Goal: Transaction & Acquisition: Book appointment/travel/reservation

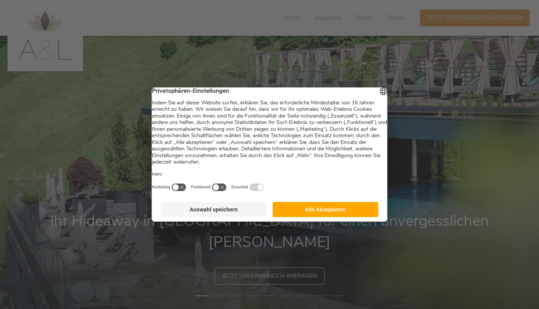
click at [290, 214] on button "Alle Akzeptieren" at bounding box center [325, 209] width 106 height 15
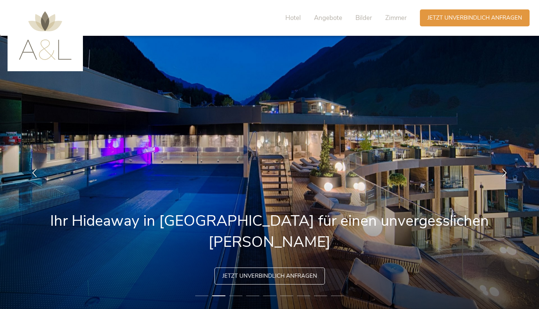
scroll to position [9, 0]
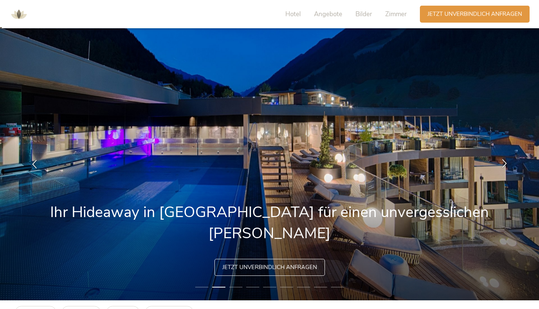
click at [507, 166] on icon at bounding box center [504, 163] width 9 height 9
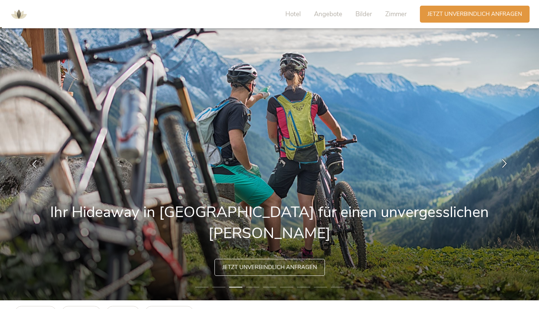
click at [507, 166] on icon at bounding box center [504, 163] width 9 height 9
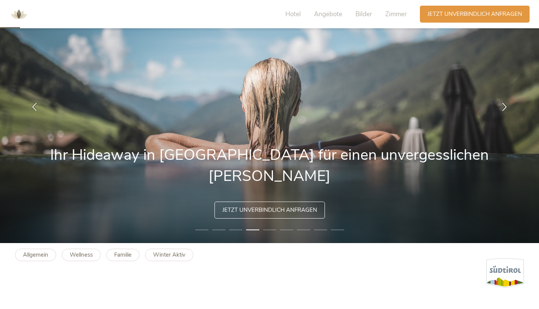
scroll to position [58, 0]
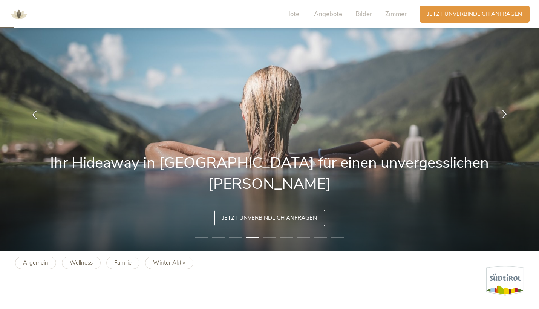
click at [502, 116] on icon at bounding box center [504, 113] width 9 height 9
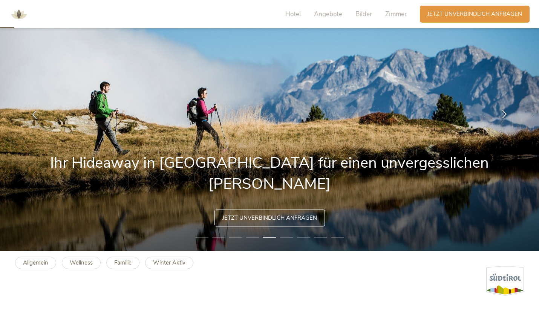
click at [502, 116] on icon at bounding box center [504, 113] width 9 height 9
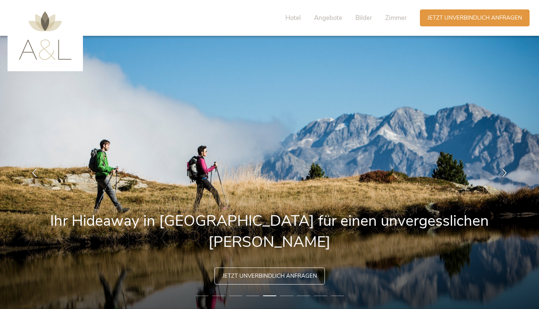
scroll to position [0, 0]
click at [292, 19] on span "Hotel" at bounding box center [292, 18] width 15 height 9
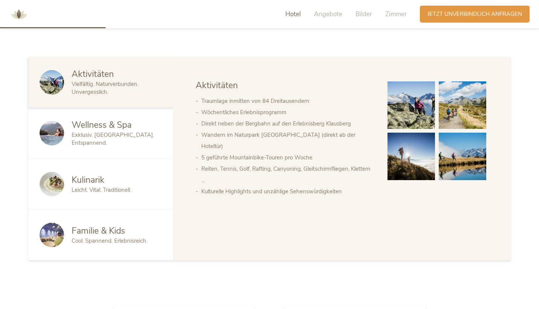
scroll to position [453, 0]
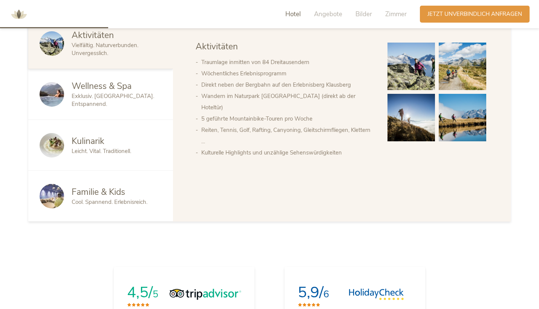
click at [141, 92] on div "Wellness & Spa" at bounding box center [117, 86] width 90 height 12
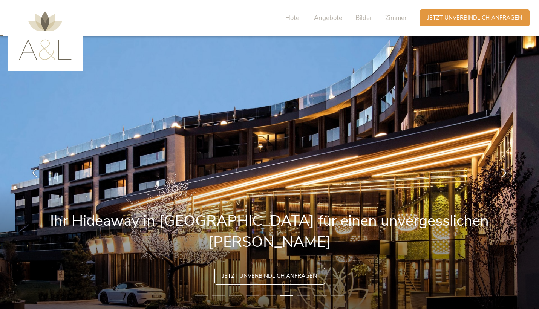
scroll to position [0, 0]
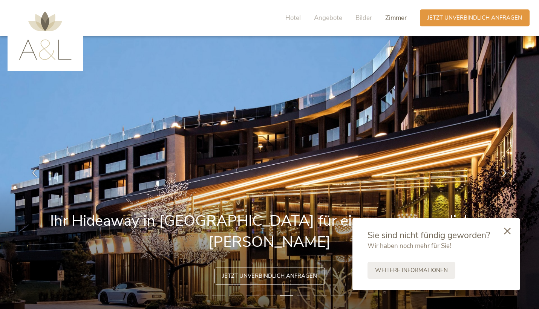
click at [396, 17] on span "Zimmer" at bounding box center [395, 18] width 21 height 9
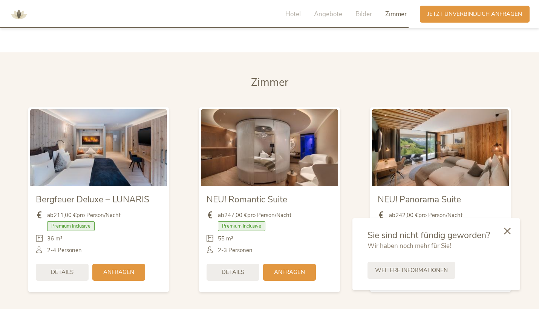
scroll to position [1739, 0]
click at [504, 231] on icon at bounding box center [507, 230] width 7 height 7
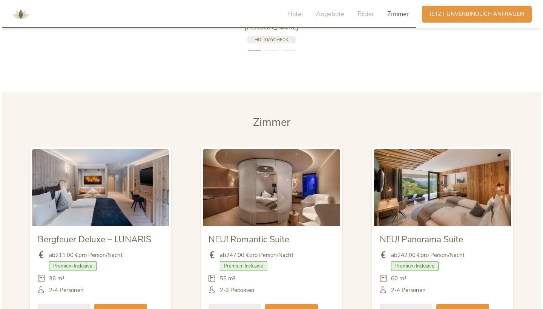
scroll to position [1824, 0]
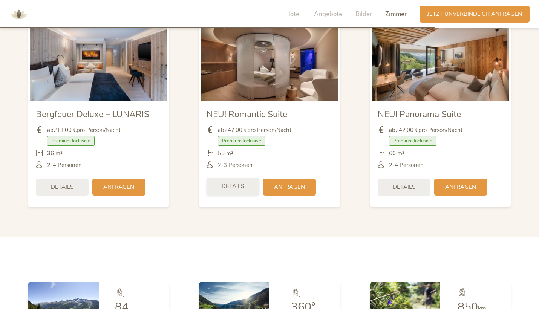
click at [246, 178] on div "Details" at bounding box center [233, 186] width 53 height 17
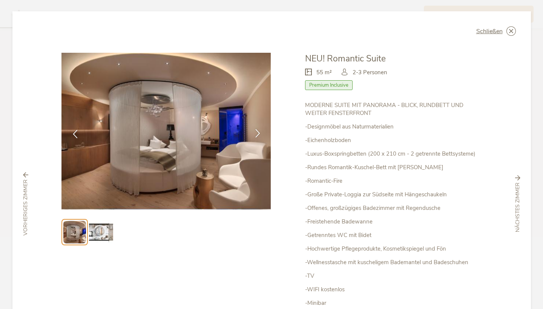
click at [253, 130] on icon at bounding box center [257, 133] width 9 height 9
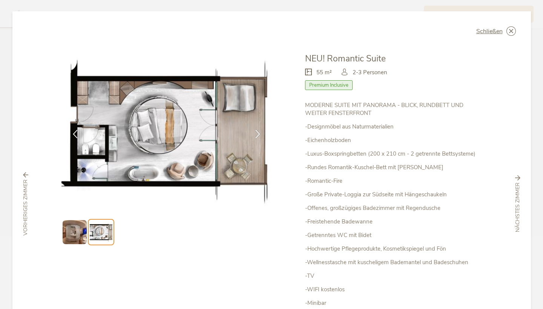
click at [74, 233] on img at bounding box center [75, 232] width 24 height 24
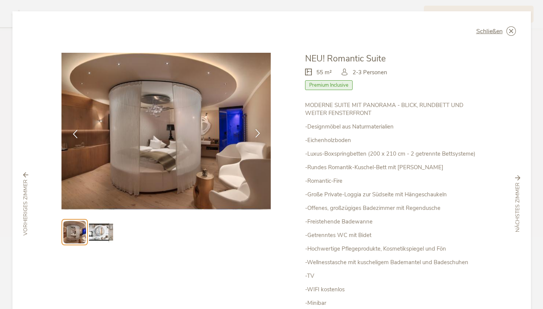
click at [257, 132] on icon at bounding box center [257, 133] width 9 height 9
